Goal: Find specific page/section: Find specific page/section

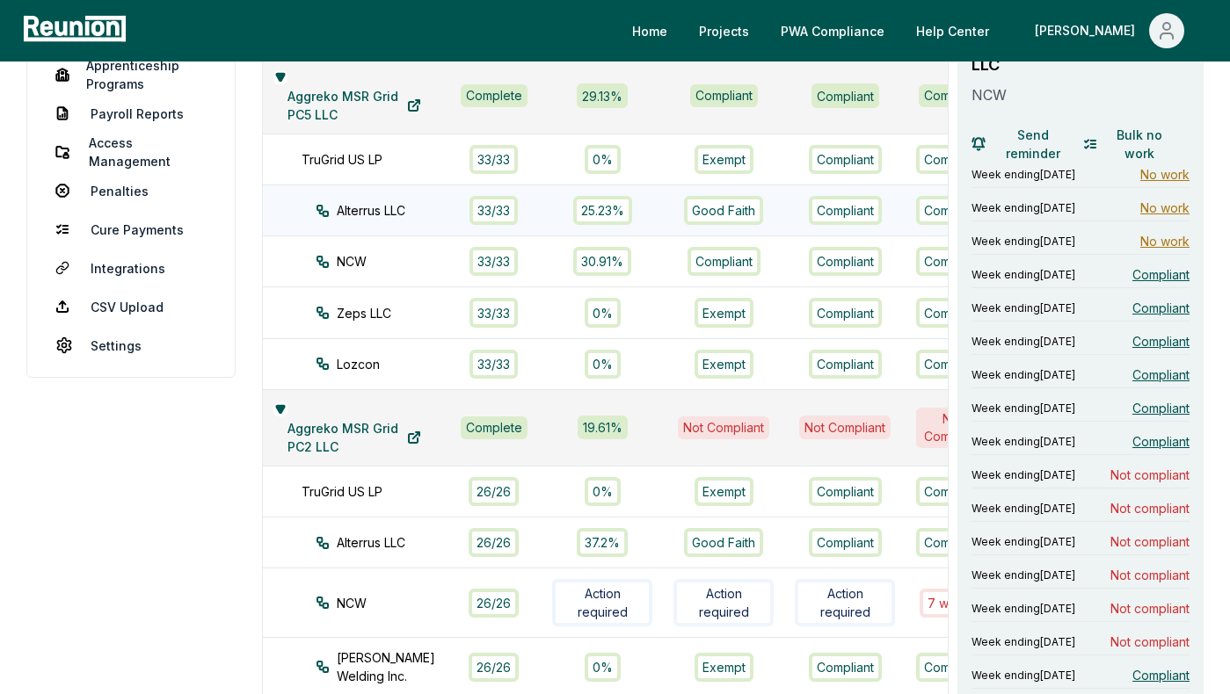
scroll to position [212, 0]
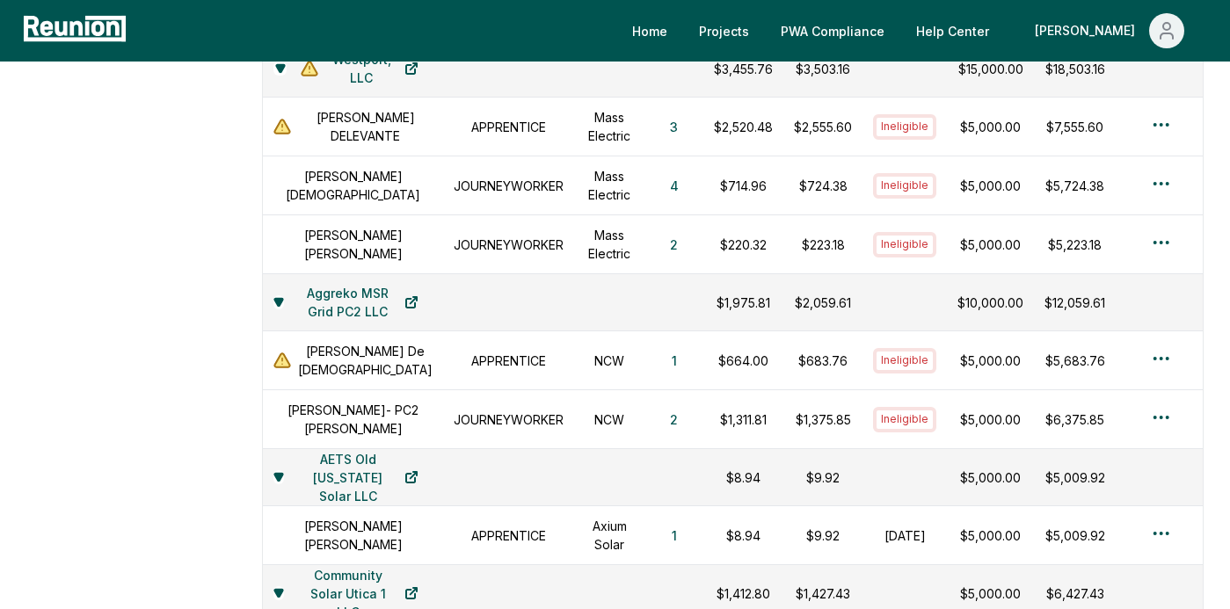
scroll to position [949, 0]
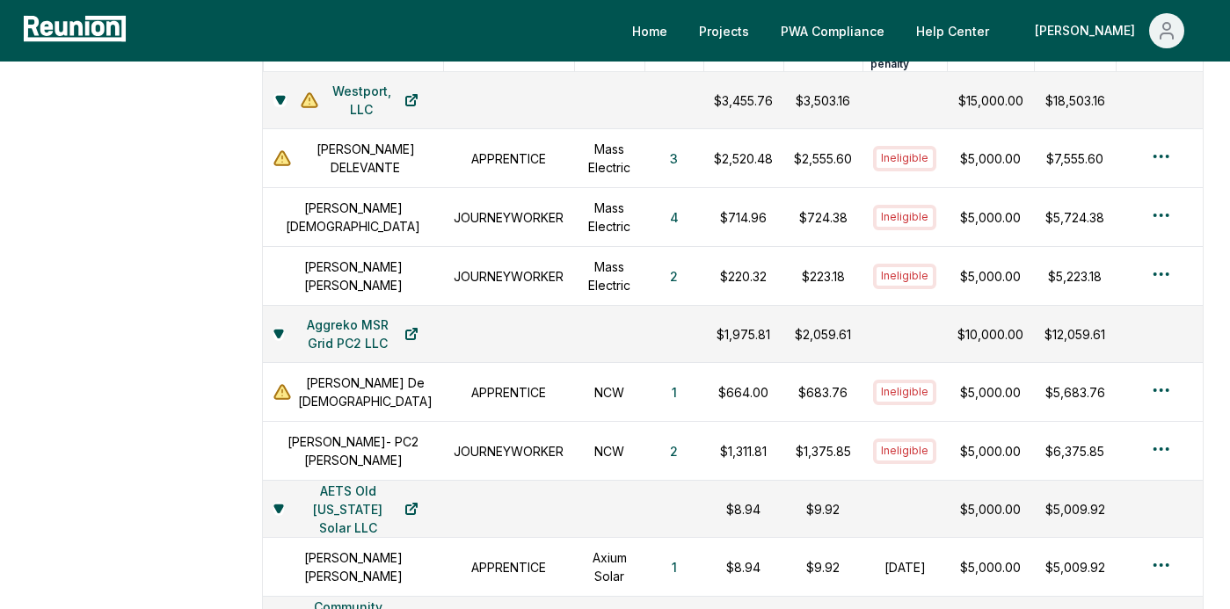
click at [211, 309] on aside "Dashboard Contractors Contracts Employees [DEMOGRAPHIC_DATA] Programs Payroll R…" at bounding box center [130, 401] width 209 height 2318
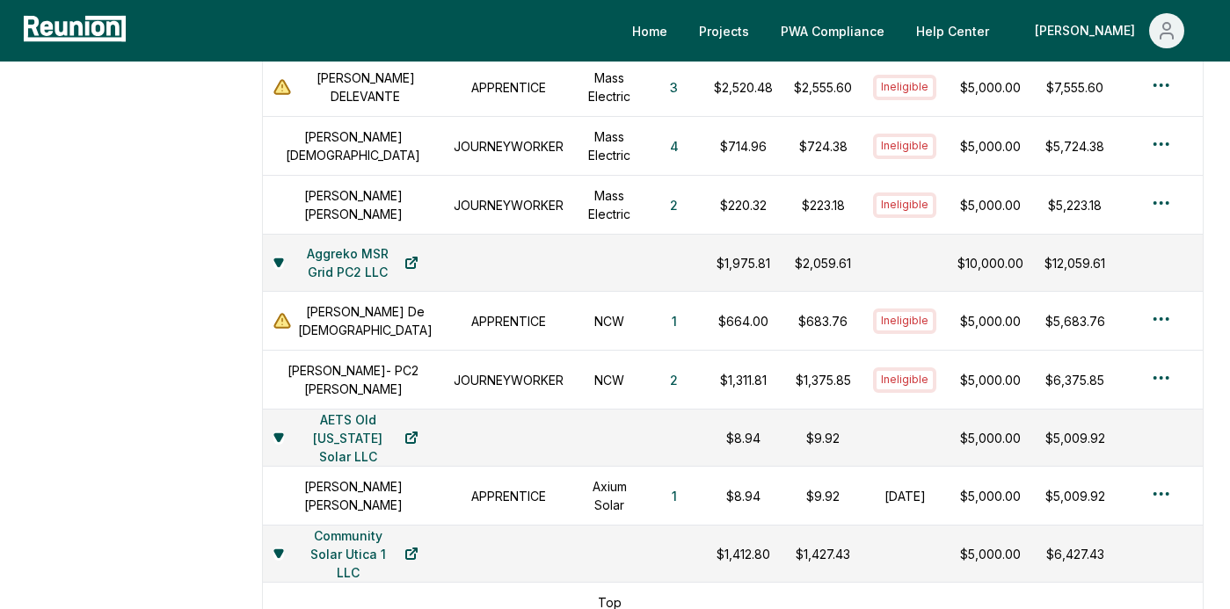
scroll to position [1022, 0]
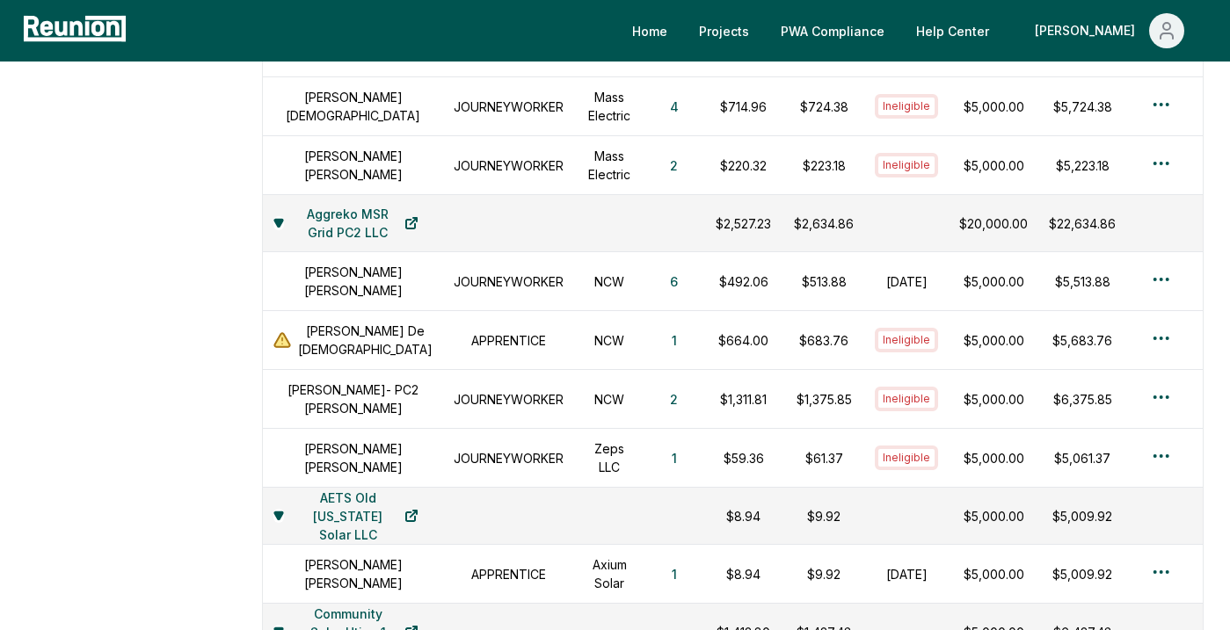
scroll to position [1088, 0]
